Goal: Navigation & Orientation: Find specific page/section

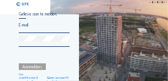
click at [25, 30] on div at bounding box center [44, 28] width 51 height 10
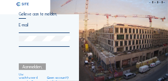
click at [34, 29] on div at bounding box center [44, 28] width 51 height 10
click at [34, 31] on div at bounding box center [44, 28] width 51 height 10
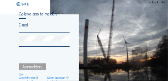
click at [23, 30] on div at bounding box center [44, 28] width 51 height 10
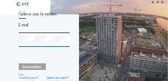
click at [25, 45] on div at bounding box center [44, 41] width 51 height 11
click at [25, 46] on div at bounding box center [44, 41] width 51 height 11
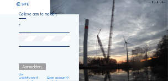
click at [28, 25] on input "r" at bounding box center [44, 25] width 51 height 5
type input "[EMAIL_ADDRESS][DOMAIN_NAME]"
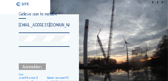
click at [20, 44] on div at bounding box center [44, 41] width 51 height 11
click at [23, 44] on div at bounding box center [44, 41] width 51 height 11
click at [24, 46] on div at bounding box center [44, 41] width 51 height 11
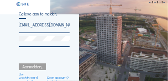
click at [26, 45] on div at bounding box center [44, 41] width 51 height 11
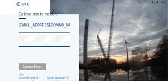
click at [39, 66] on div "Aanmelden." at bounding box center [32, 66] width 27 height 7
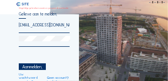
click at [38, 67] on div "Aanmelden." at bounding box center [32, 66] width 27 height 7
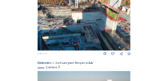
scroll to position [216, 0]
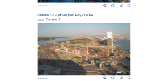
click at [119, 51] on img at bounding box center [84, 49] width 93 height 52
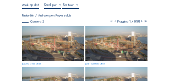
scroll to position [48, 0]
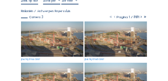
click at [77, 40] on img at bounding box center [52, 39] width 62 height 35
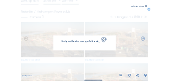
click at [77, 41] on span "Bezig met laden, even geduld aub..." at bounding box center [81, 42] width 39 height 2
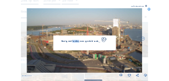
click at [95, 33] on img at bounding box center [84, 40] width 115 height 65
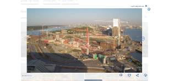
click at [146, 6] on icon at bounding box center [147, 7] width 2 height 2
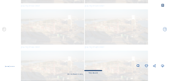
scroll to position [0, 0]
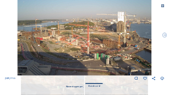
click at [163, 6] on icon at bounding box center [163, 6] width 4 height 4
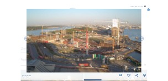
scroll to position [89, 0]
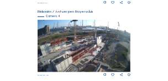
scroll to position [295, 0]
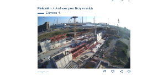
click at [97, 59] on img at bounding box center [84, 43] width 93 height 52
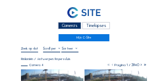
click at [97, 59] on div "Rinkoniën / Antwerpen Royerssluis" at bounding box center [84, 58] width 126 height 3
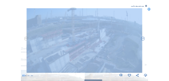
click at [146, 6] on icon at bounding box center [147, 7] width 2 height 2
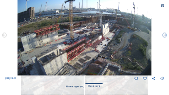
click at [164, 6] on icon at bounding box center [163, 6] width 4 height 4
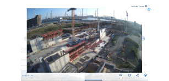
click at [147, 6] on icon at bounding box center [147, 7] width 2 height 2
